Goal: Transaction & Acquisition: Purchase product/service

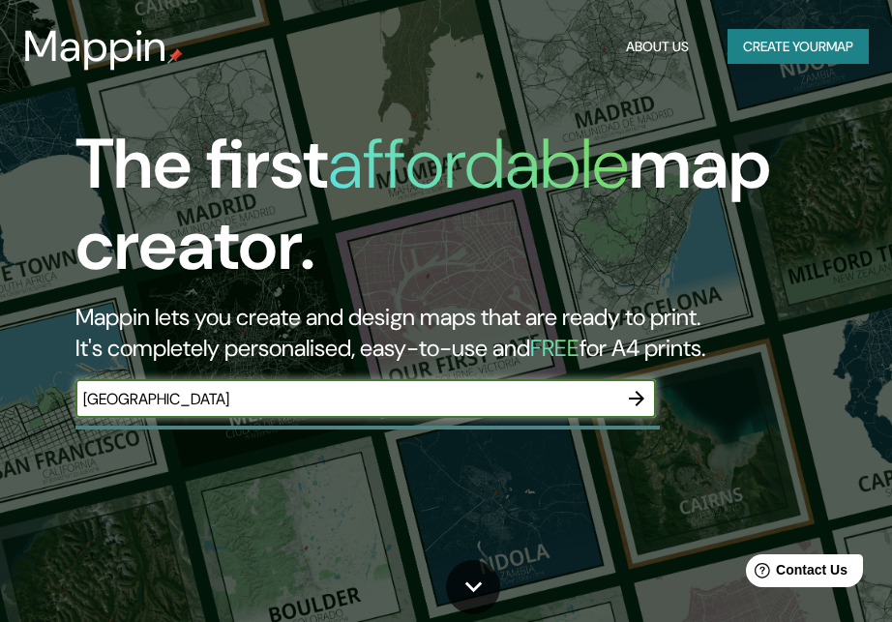
type input "[GEOGRAPHIC_DATA]"
click at [635, 422] on div "The first affordable map creator. Mappin lets you create and design maps that a…" at bounding box center [432, 281] width 803 height 314
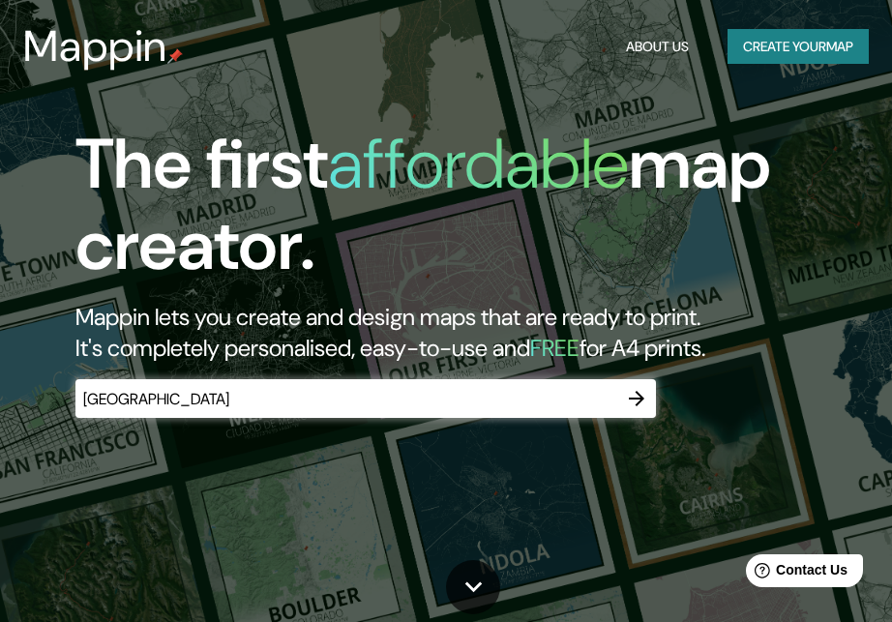
click at [635, 400] on icon "button" at bounding box center [636, 398] width 23 height 23
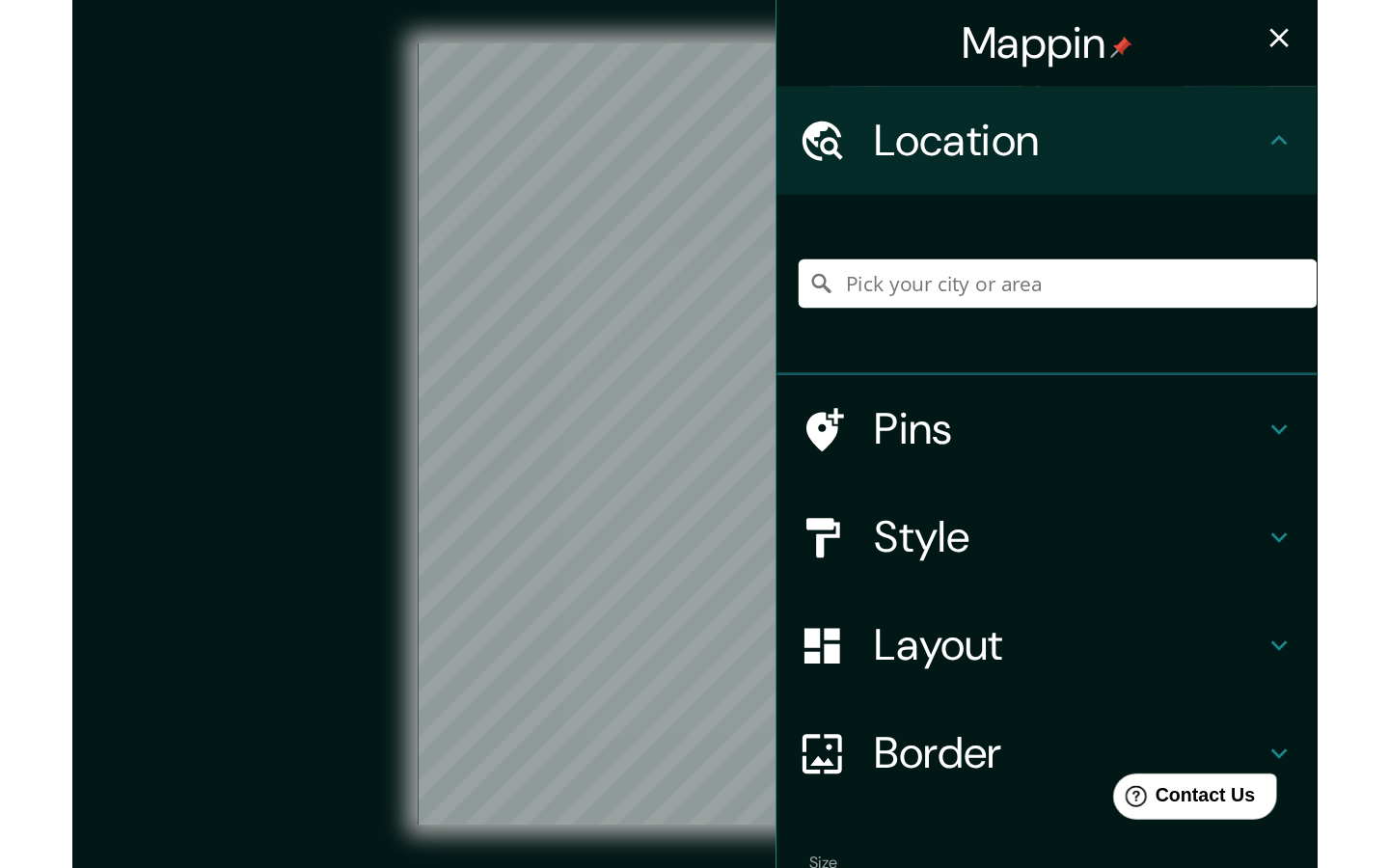
scroll to position [118, 0]
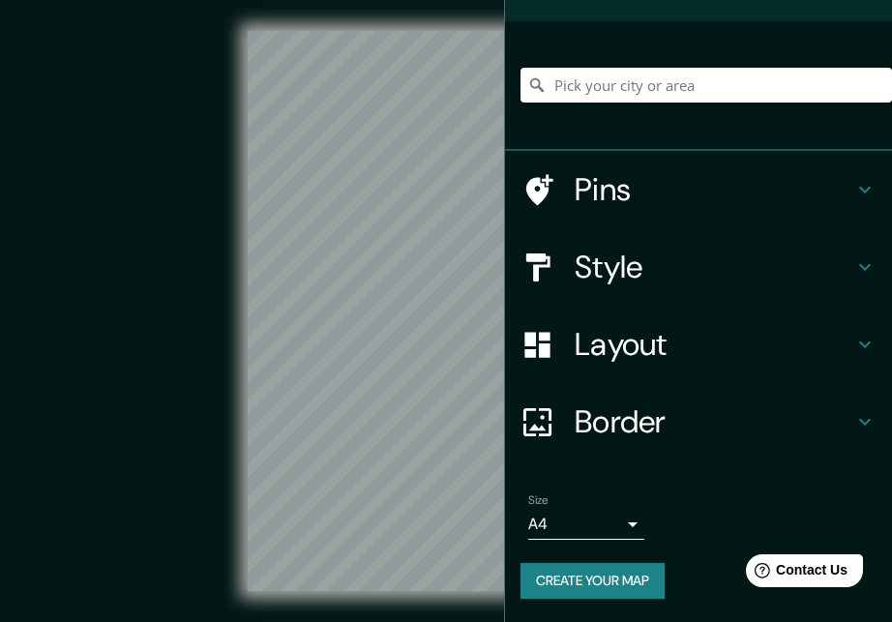
click at [637, 463] on ul "Location Pins Style Layout Border Choose a border. Hint : you can make layers o…" at bounding box center [698, 283] width 387 height 678
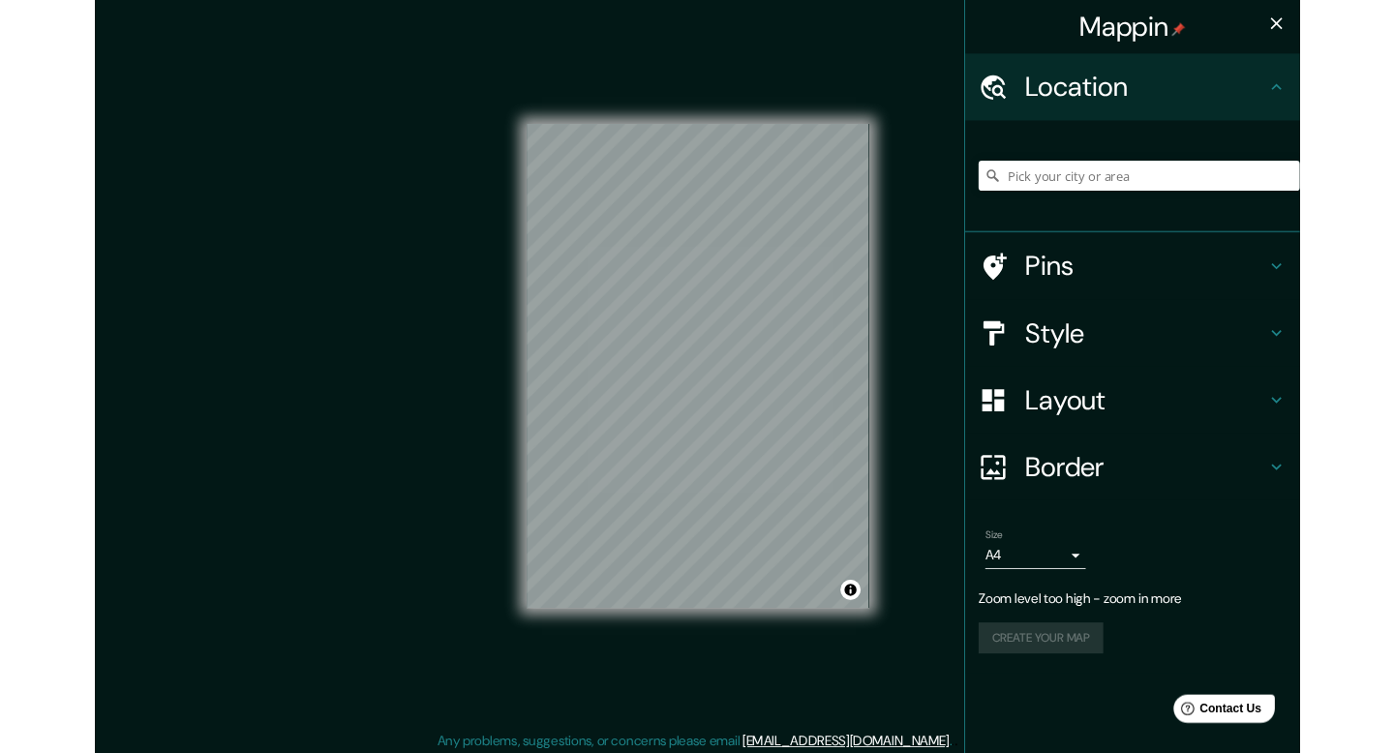
scroll to position [0, 0]
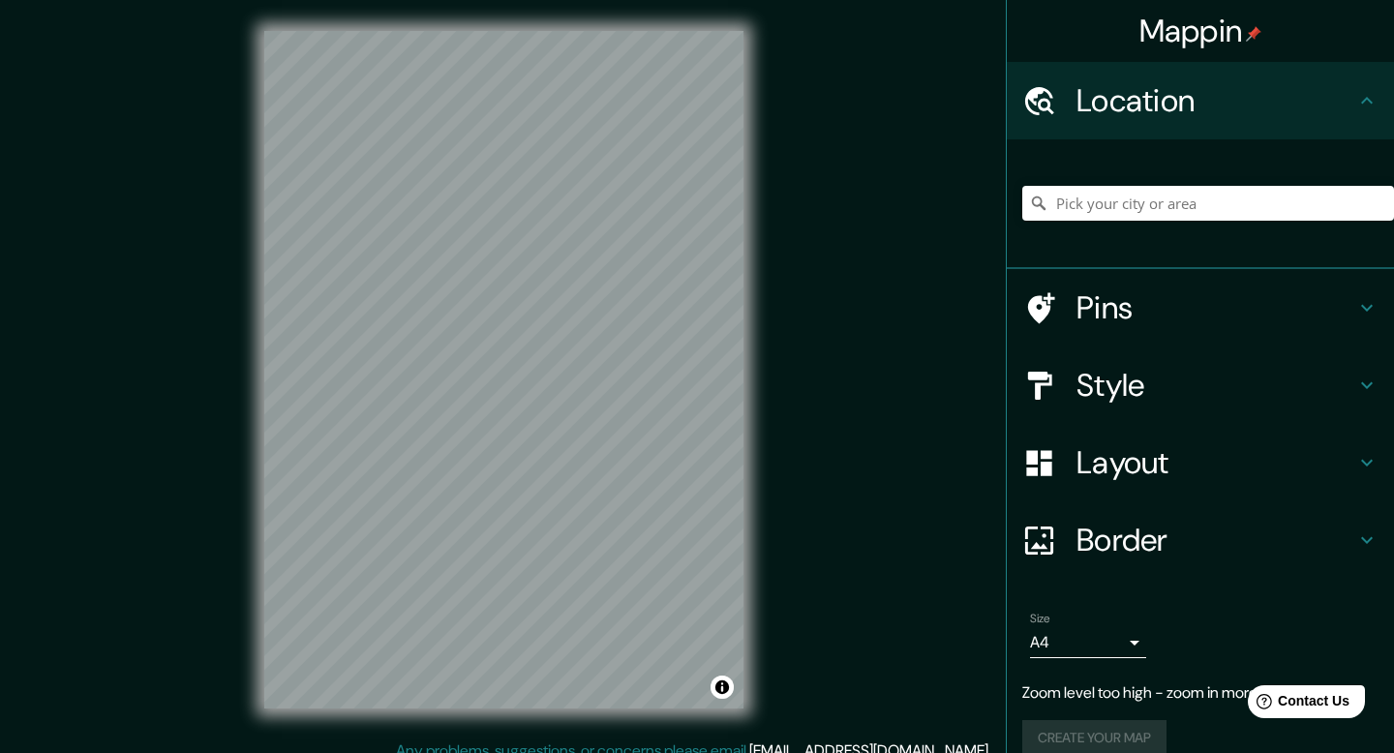
click at [891, 286] on div "© Mapbox © OpenStreetMap Improve this map" at bounding box center [503, 369] width 1254 height 677
click at [891, 196] on input "Pick your city or area" at bounding box center [1208, 203] width 372 height 35
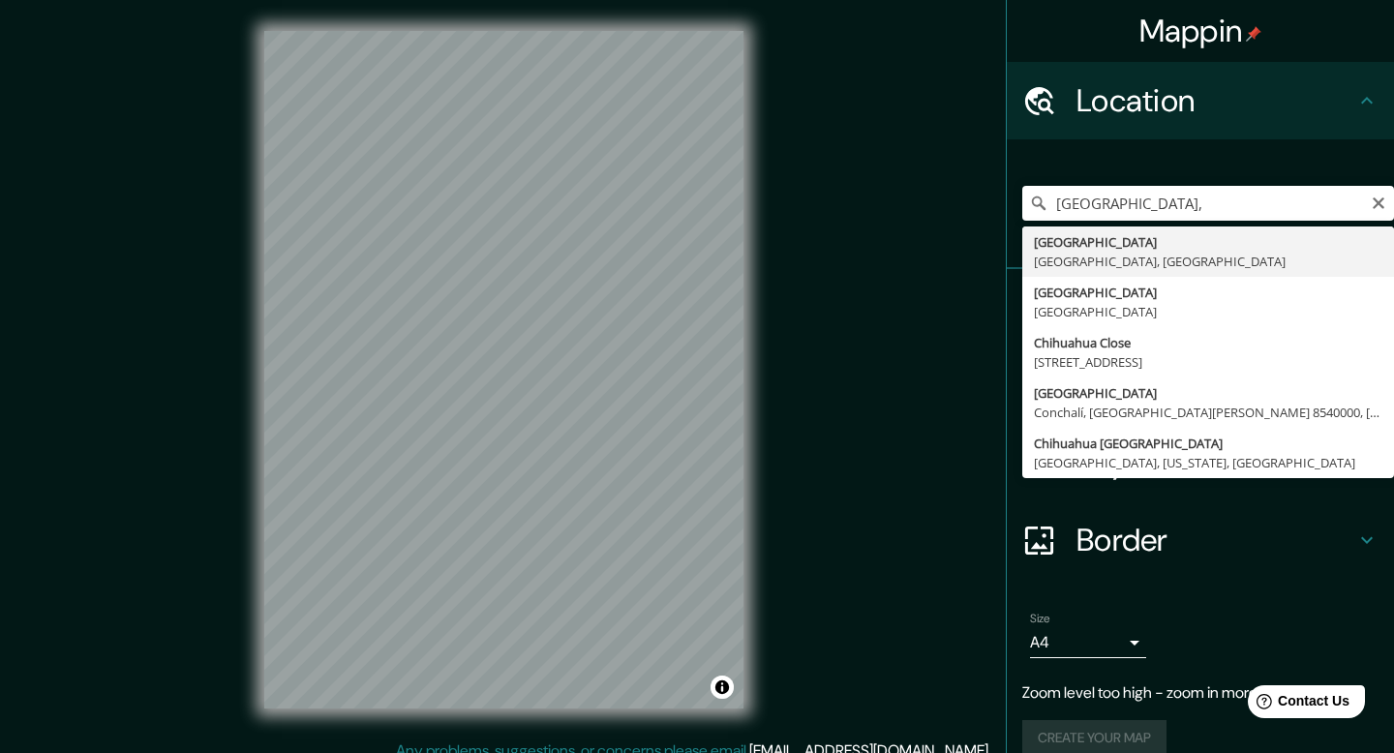
type input "[GEOGRAPHIC_DATA], [GEOGRAPHIC_DATA], [GEOGRAPHIC_DATA]"
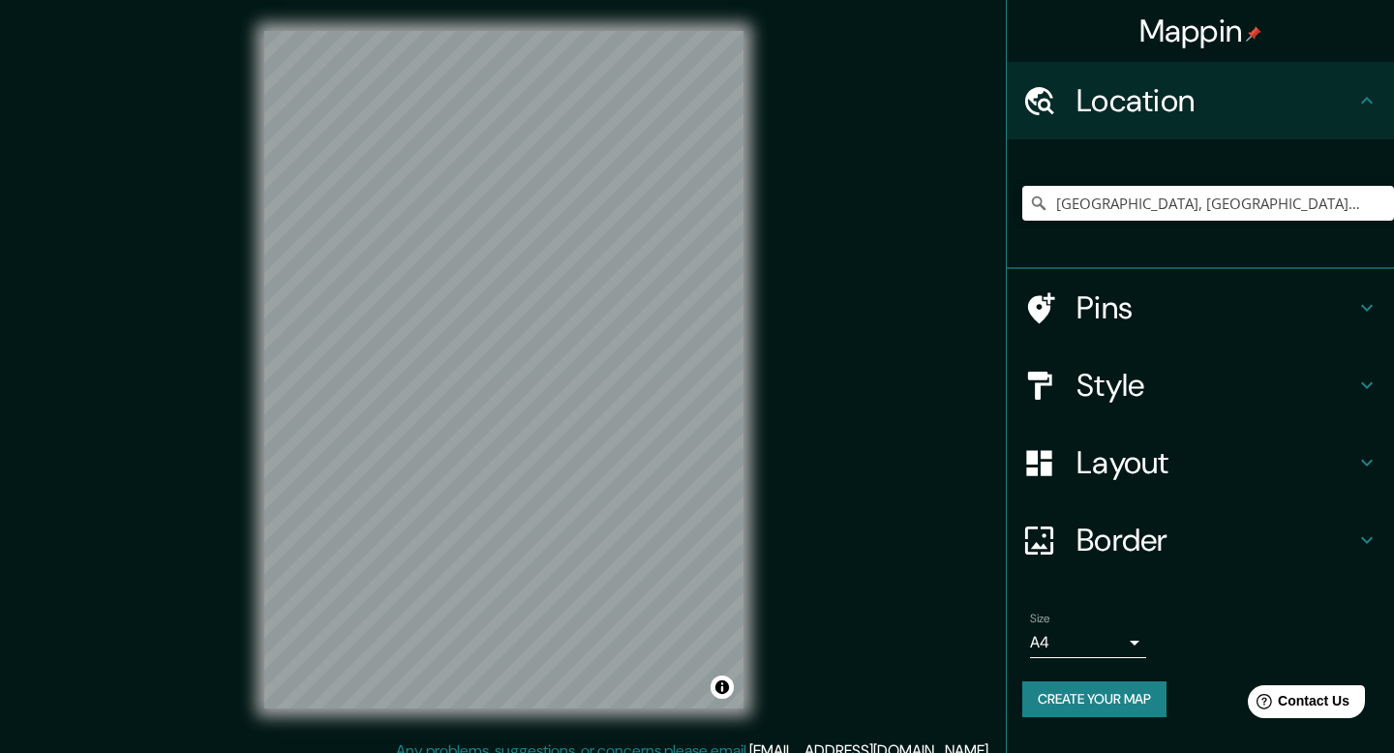
click at [215, 454] on div "© Mapbox © OpenStreetMap Improve this map" at bounding box center [503, 369] width 1254 height 677
